Goal: Information Seeking & Learning: Find specific fact

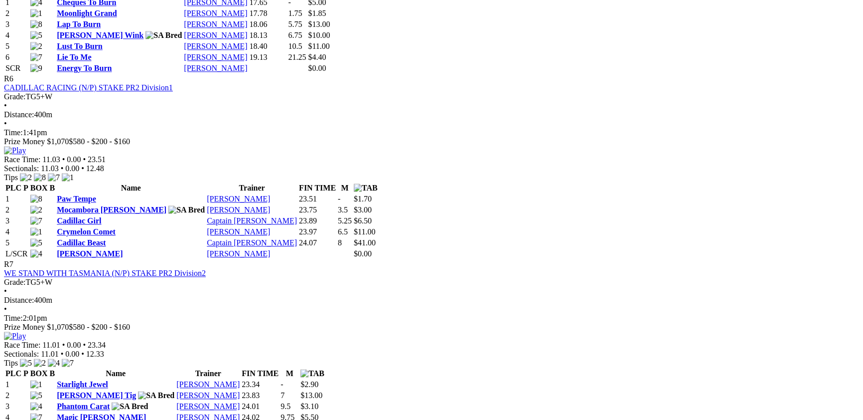
scroll to position [1414, 0]
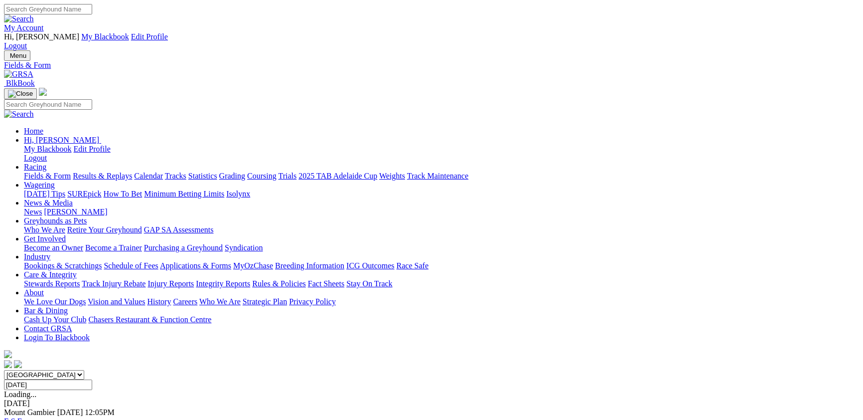
select select "NSW"
click at [84, 370] on select "South Australia New South Wales Northern Territory Queensland Tasmania Victoria…" at bounding box center [44, 374] width 80 height 9
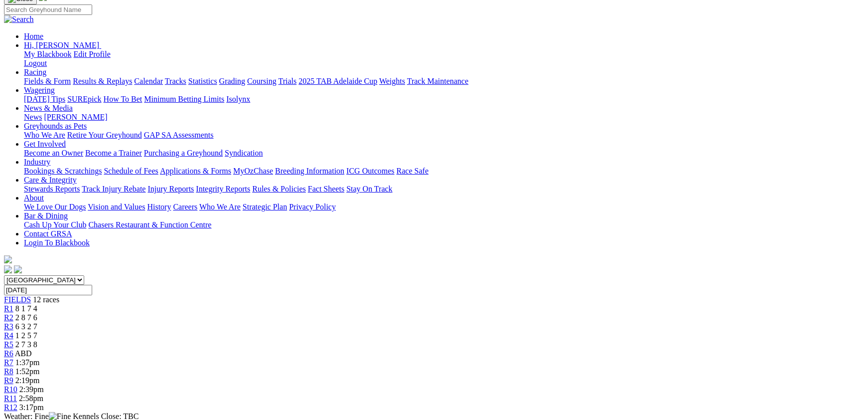
scroll to position [109, 0]
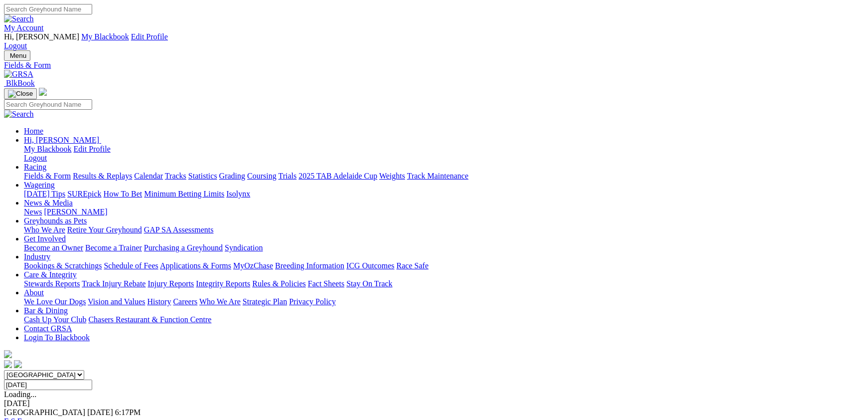
select select "QLD"
click at [84, 370] on select "South Australia New South Wales Northern Territory Queensland Tasmania Victoria…" at bounding box center [44, 374] width 80 height 9
select select "VIC"
click at [84, 370] on select "South Australia New South Wales Northern Territory Queensland Tasmania Victoria…" at bounding box center [44, 374] width 80 height 9
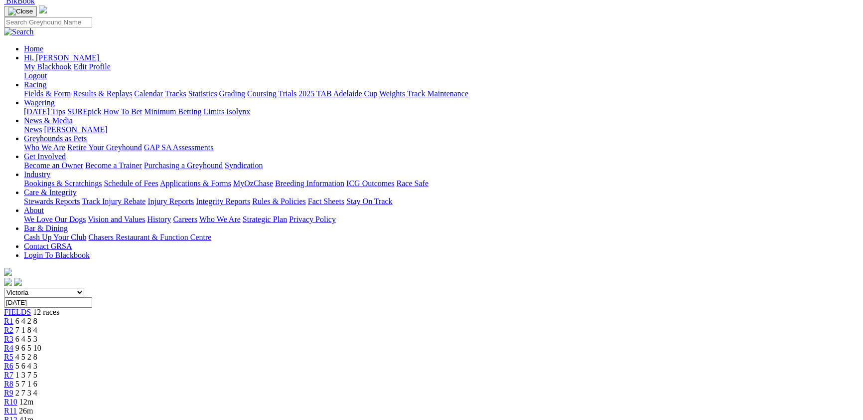
scroll to position [109, 0]
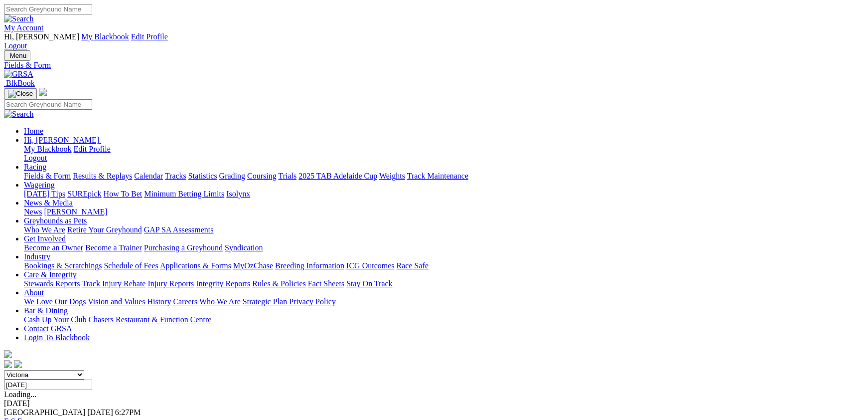
select select "[GEOGRAPHIC_DATA]"
click at [84, 370] on select "[GEOGRAPHIC_DATA] [GEOGRAPHIC_DATA] [GEOGRAPHIC_DATA] [GEOGRAPHIC_DATA] [GEOGRA…" at bounding box center [44, 374] width 80 height 9
select select "VIC"
click at [84, 370] on select "[GEOGRAPHIC_DATA] [GEOGRAPHIC_DATA] [GEOGRAPHIC_DATA] [GEOGRAPHIC_DATA] [GEOGRA…" at bounding box center [44, 374] width 80 height 9
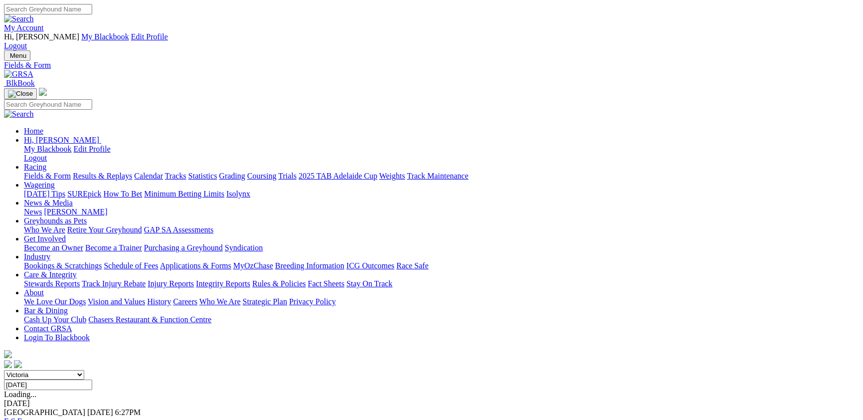
click at [37, 399] on span "4 2 8 5" at bounding box center [26, 403] width 22 height 8
select select "SA"
click at [218, 399] on div "R1 6 4 2 8" at bounding box center [431, 403] width 855 height 9
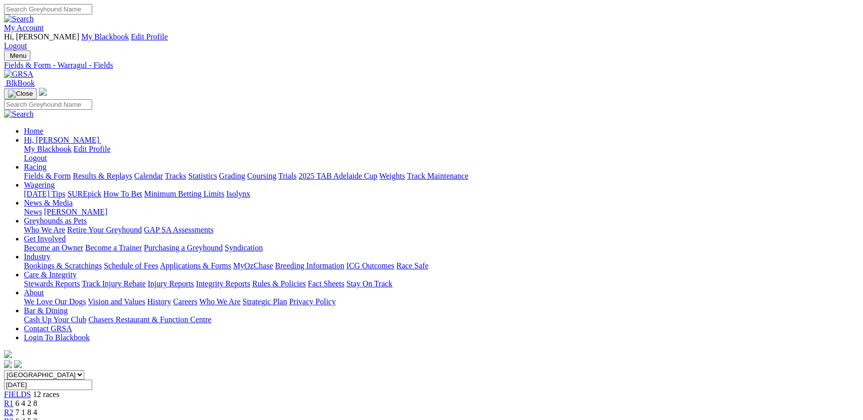
drag, startPoint x: 415, startPoint y: 125, endPoint x: 466, endPoint y: 231, distance: 118.0
select select "NSW"
click at [84, 370] on select "South Australia New South Wales Northern Territory Queensland Tasmania Victoria…" at bounding box center [44, 374] width 80 height 9
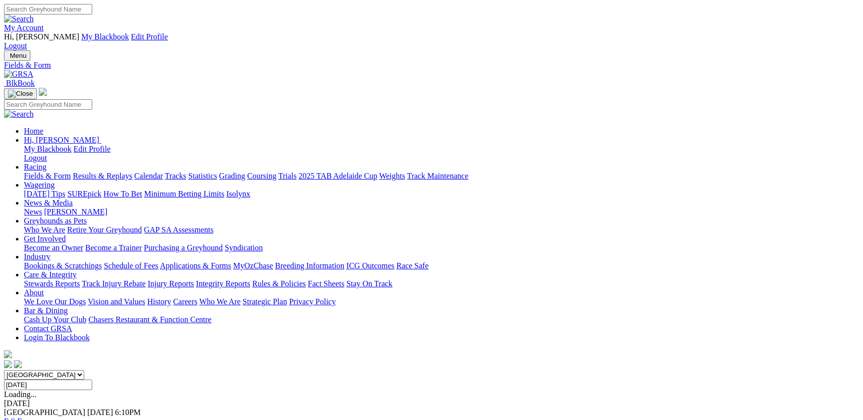
click at [84, 370] on select "South Australia New South Wales Northern Territory Queensland Tasmania Victoria…" at bounding box center [44, 374] width 80 height 9
select select "VIC"
click at [84, 370] on select "South Australia New South Wales Northern Territory Queensland Tasmania Victoria…" at bounding box center [44, 374] width 80 height 9
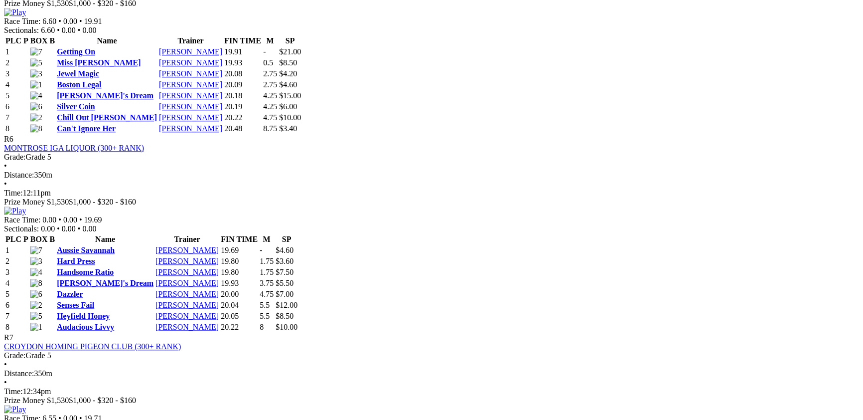
scroll to position [1269, 0]
